Goal: Transaction & Acquisition: Download file/media

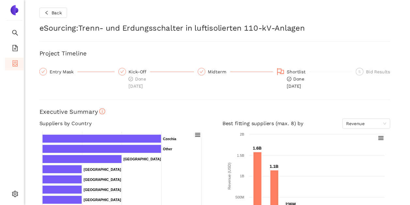
scroll to position [3, 0]
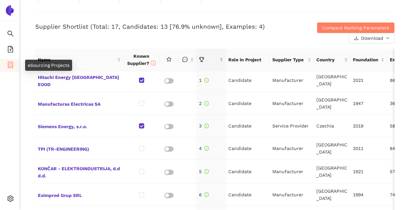
click at [11, 66] on icon "container" at bounding box center [10, 65] width 5 height 7
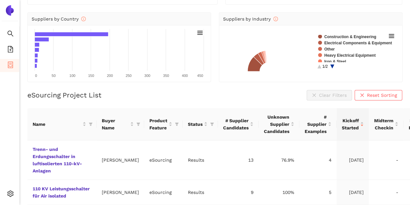
scroll to position [98, 0]
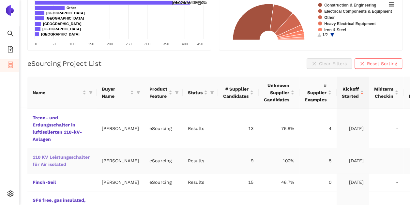
click at [0, 0] on link "110 KV Leistungsschalter für Air isolated" at bounding box center [0, 0] width 0 height 0
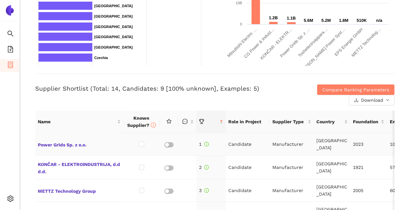
scroll to position [228, 0]
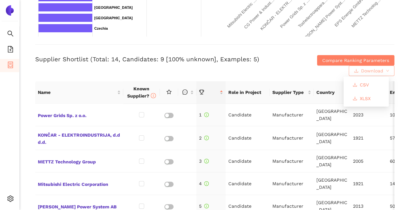
click at [368, 69] on span "Download" at bounding box center [372, 70] width 22 height 7
click at [362, 98] on span "XLSX" at bounding box center [365, 98] width 11 height 7
